Goal: Transaction & Acquisition: Obtain resource

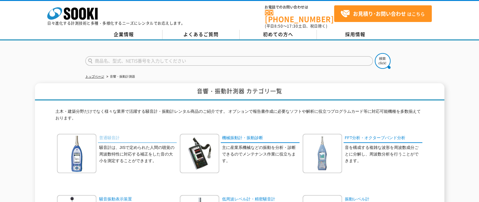
click at [105, 135] on link "普通騒音計" at bounding box center [137, 138] width 79 height 9
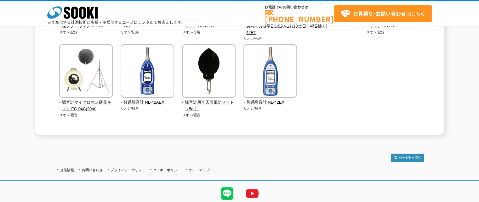
scroll to position [242, 0]
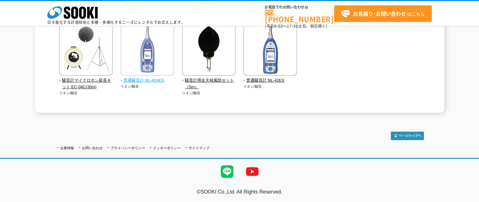
click at [150, 83] on span "普通騒音計 NL-42AEX" at bounding box center [148, 80] width 54 height 7
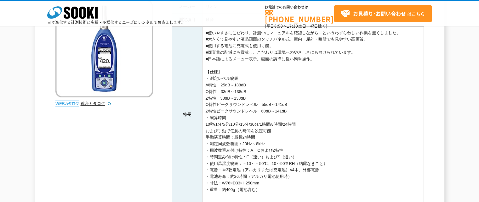
scroll to position [189, 0]
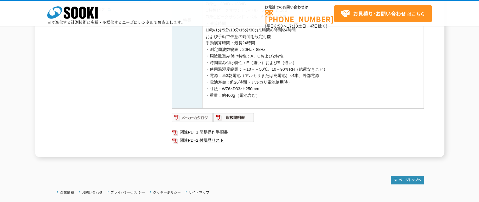
click at [192, 119] on img at bounding box center [192, 118] width 41 height 10
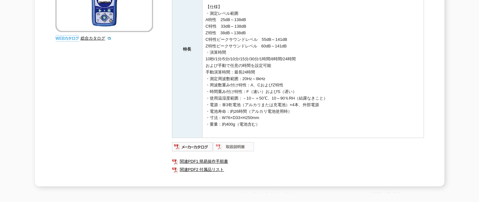
scroll to position [0, 0]
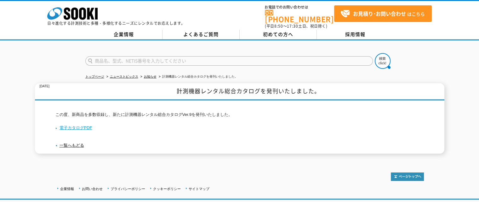
click at [84, 126] on link "電子カタログPDF" at bounding box center [73, 128] width 37 height 5
click at [61, 126] on link "電子カタログPDF" at bounding box center [73, 128] width 37 height 5
